Goal: Find specific page/section: Find specific page/section

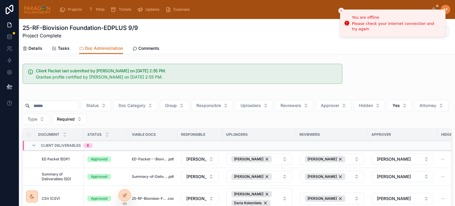
click at [70, 9] on span "Projects" at bounding box center [75, 9] width 14 height 5
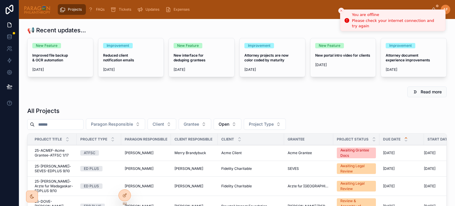
click at [341, 9] on icon "Close toast" at bounding box center [341, 11] width 4 height 4
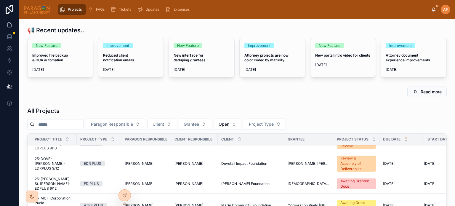
scroll to position [30, 0]
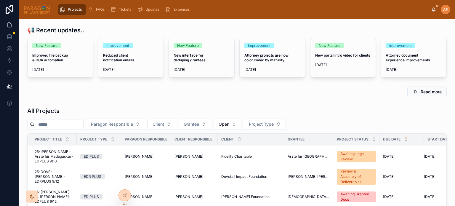
click at [60, 173] on span "25-DOVE-[PERSON_NAME]-EDRPLUS 9/12" at bounding box center [54, 176] width 38 height 14
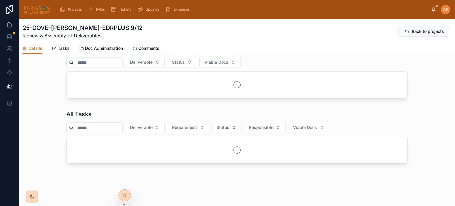
scroll to position [241, 0]
click at [152, 130] on span "Deliverable" at bounding box center [141, 127] width 22 height 6
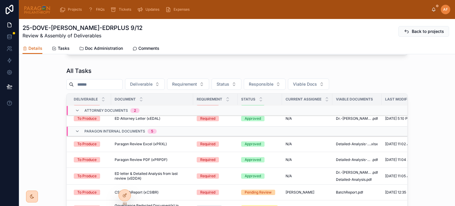
scroll to position [59, 0]
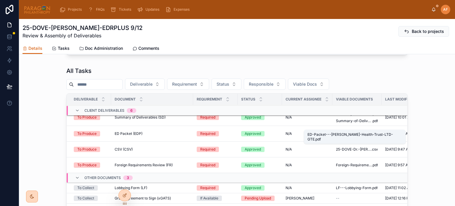
click at [337, 131] on span "ED-Packet---[PERSON_NAME]-Health-Trust-LTD-GTE" at bounding box center [354, 133] width 36 height 5
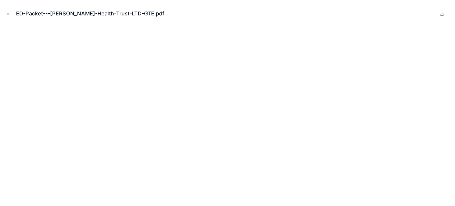
scroll to position [186, 0]
click at [5, 14] on button "Close modal" at bounding box center [8, 13] width 7 height 7
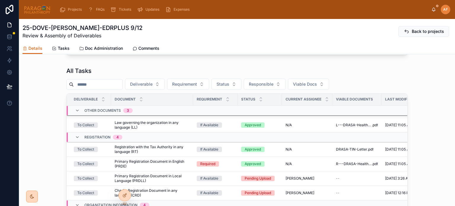
scroll to position [128, 0]
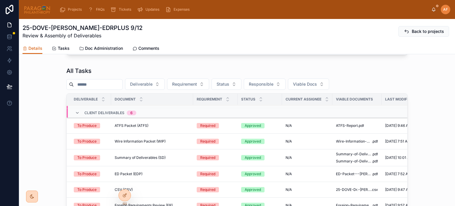
click at [53, 109] on div "All Tasks Deliverable Requirement Status Responsible Viable Docs Deliverable Do…" at bounding box center [237, 158] width 436 height 189
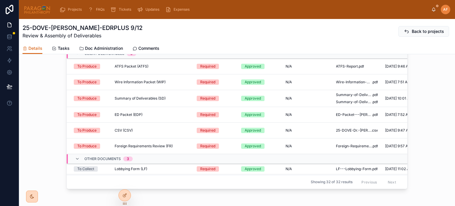
click at [133, 101] on span "Summary of Deliverables (SD)" at bounding box center [140, 98] width 51 height 5
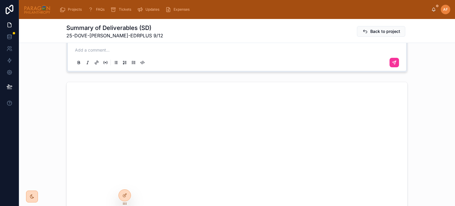
scroll to position [681, 0]
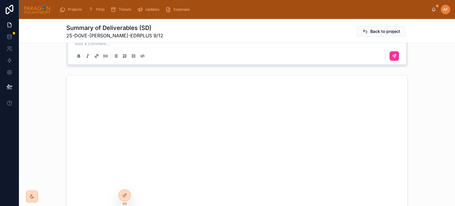
click at [29, 119] on div at bounding box center [237, 153] width 436 height 160
